Goal: Task Accomplishment & Management: Manage account settings

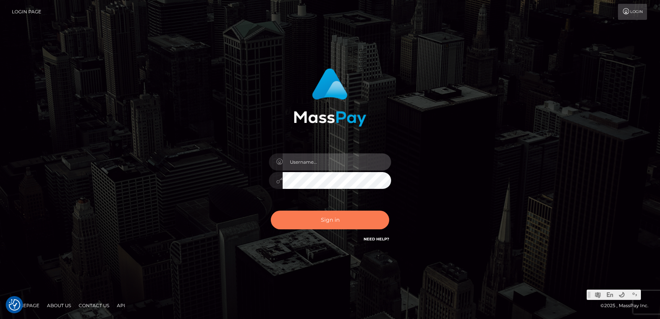
type input "Jonhill.[PERSON_NAME]"
click at [317, 216] on button "Sign in" at bounding box center [330, 220] width 118 height 19
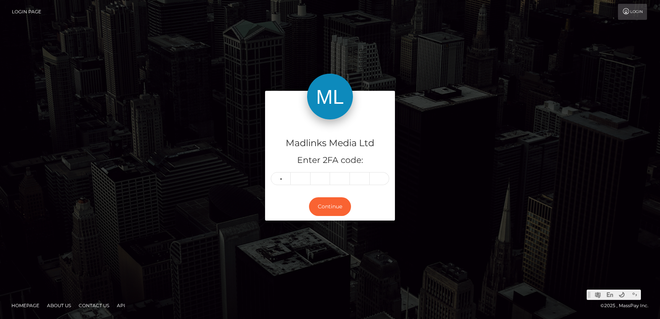
type input "2"
type input "7"
type input "5"
type input "2"
type input "0"
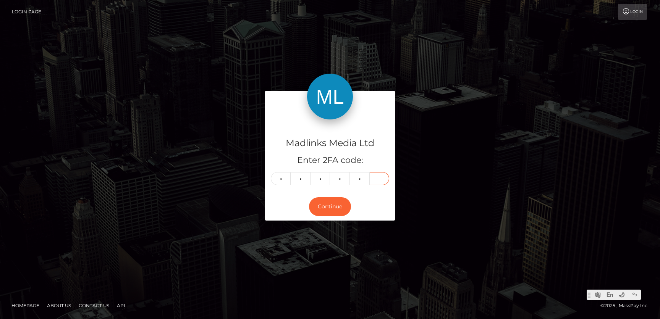
type input "6"
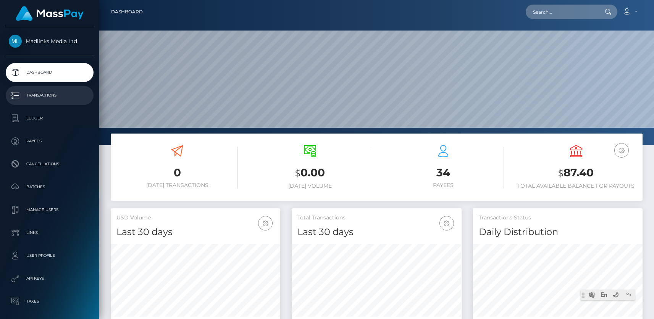
click at [44, 94] on p "Transactions" at bounding box center [50, 95] width 82 height 11
